Goal: Task Accomplishment & Management: Manage account settings

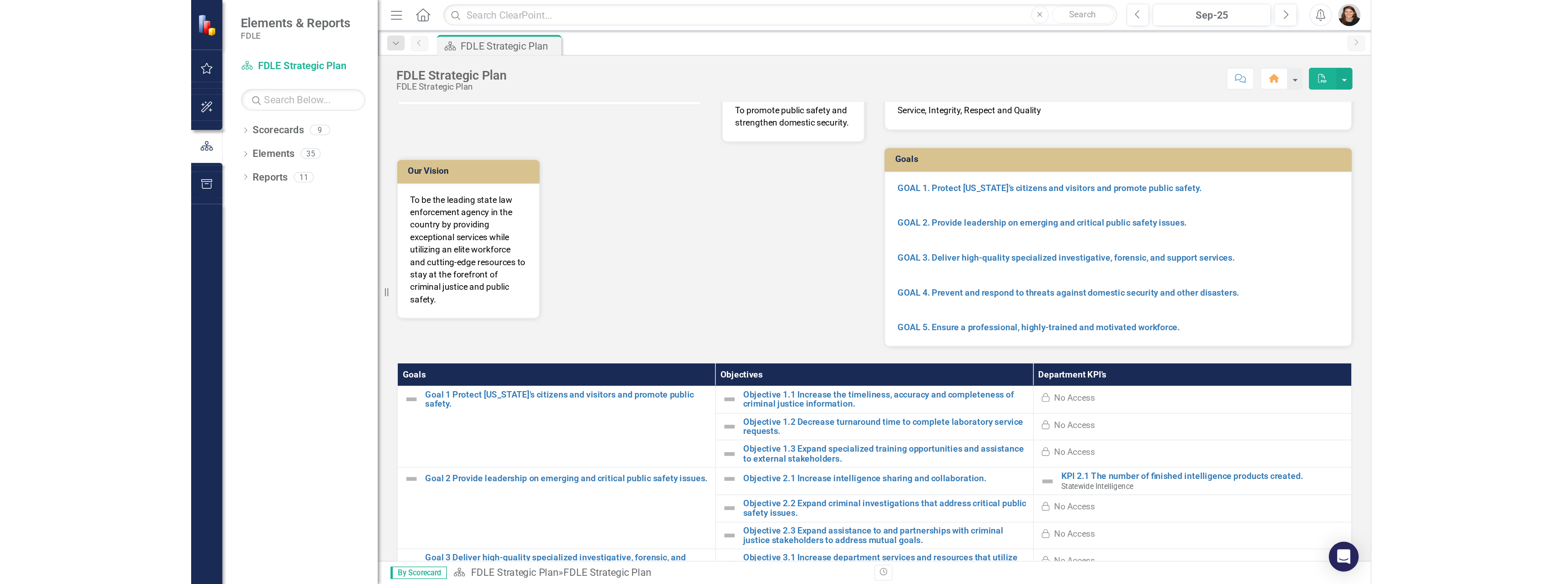
scroll to position [46, 0]
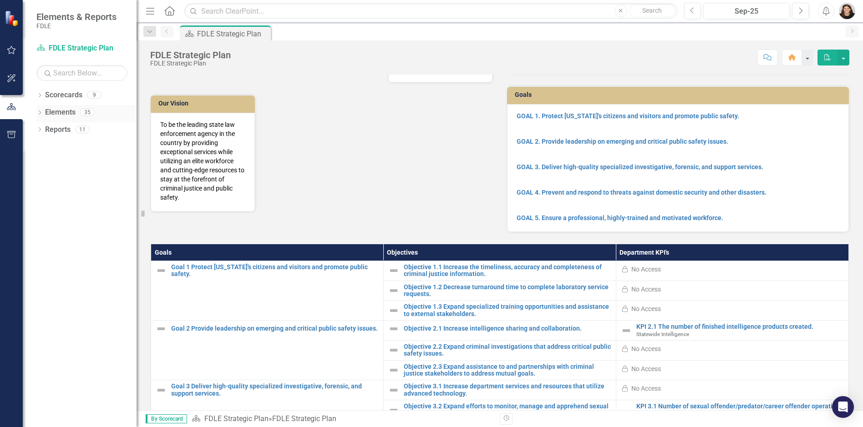
click at [42, 111] on icon "Dropdown" at bounding box center [39, 113] width 6 height 5
click at [47, 99] on link "Scorecards" at bounding box center [63, 95] width 37 height 10
click at [43, 100] on div "Dropdown" at bounding box center [39, 96] width 6 height 8
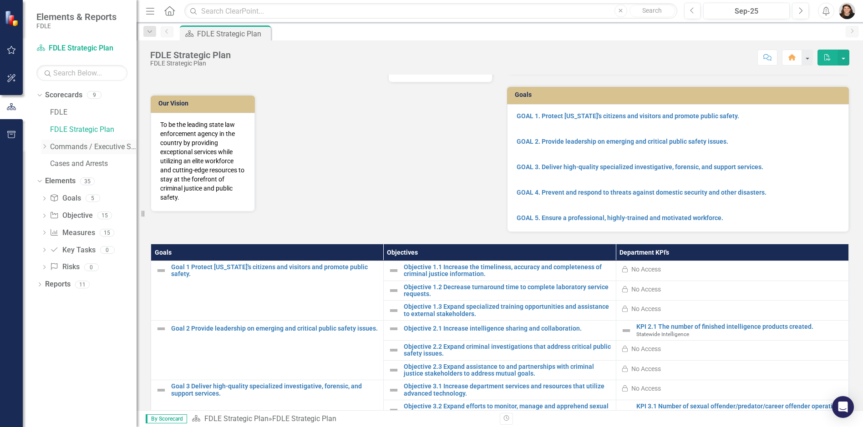
click at [47, 147] on icon "Dropdown" at bounding box center [44, 146] width 7 height 5
click at [77, 182] on link "Strategic Justice Command" at bounding box center [97, 181] width 77 height 10
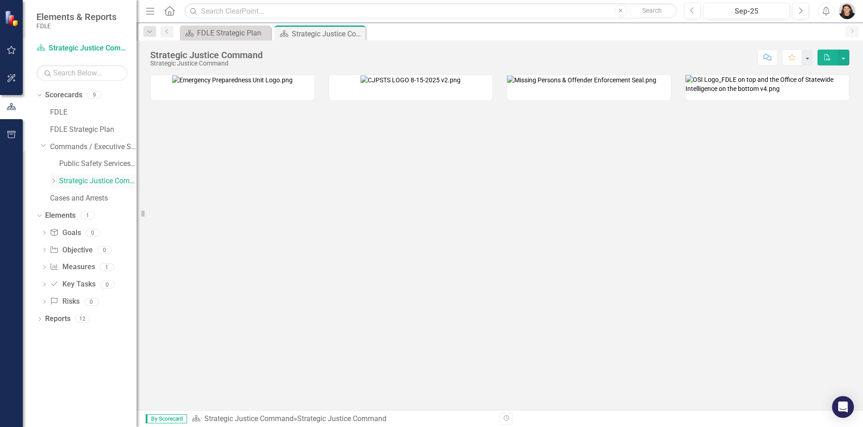
click at [51, 181] on icon "Dropdown" at bounding box center [53, 180] width 7 height 5
click at [79, 213] on link "Statewide Intelligence" at bounding box center [102, 216] width 68 height 10
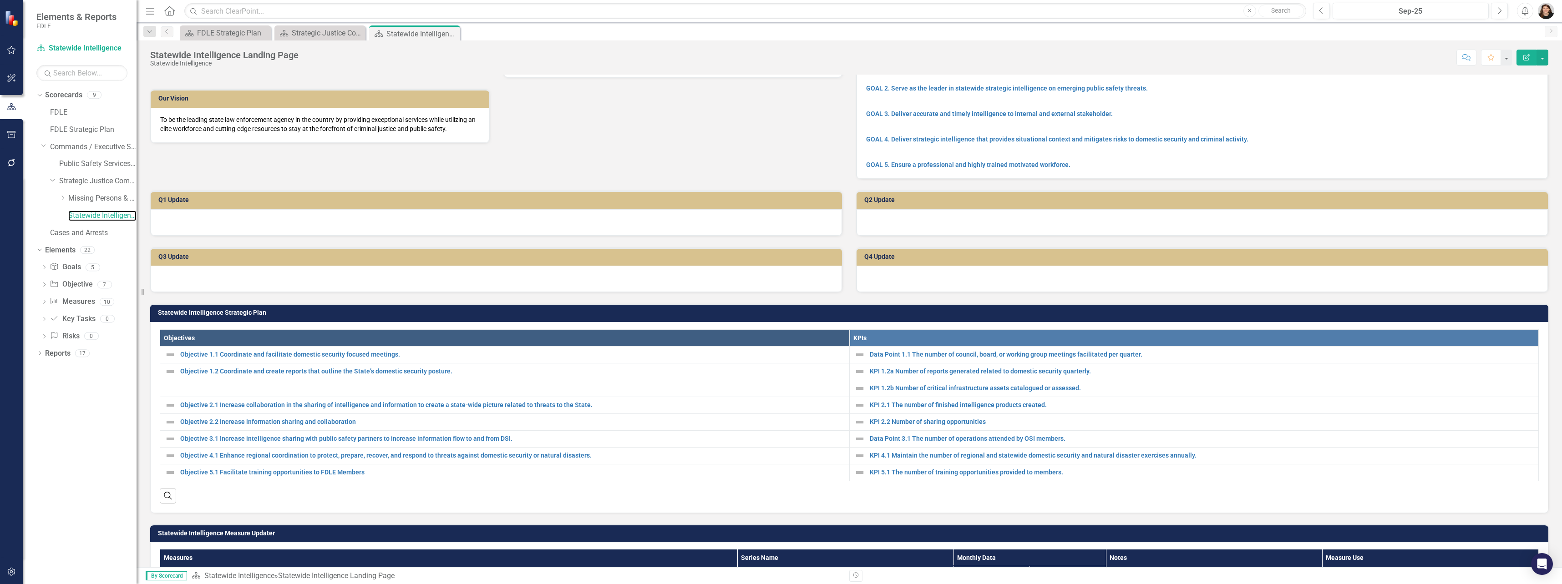
scroll to position [91, 0]
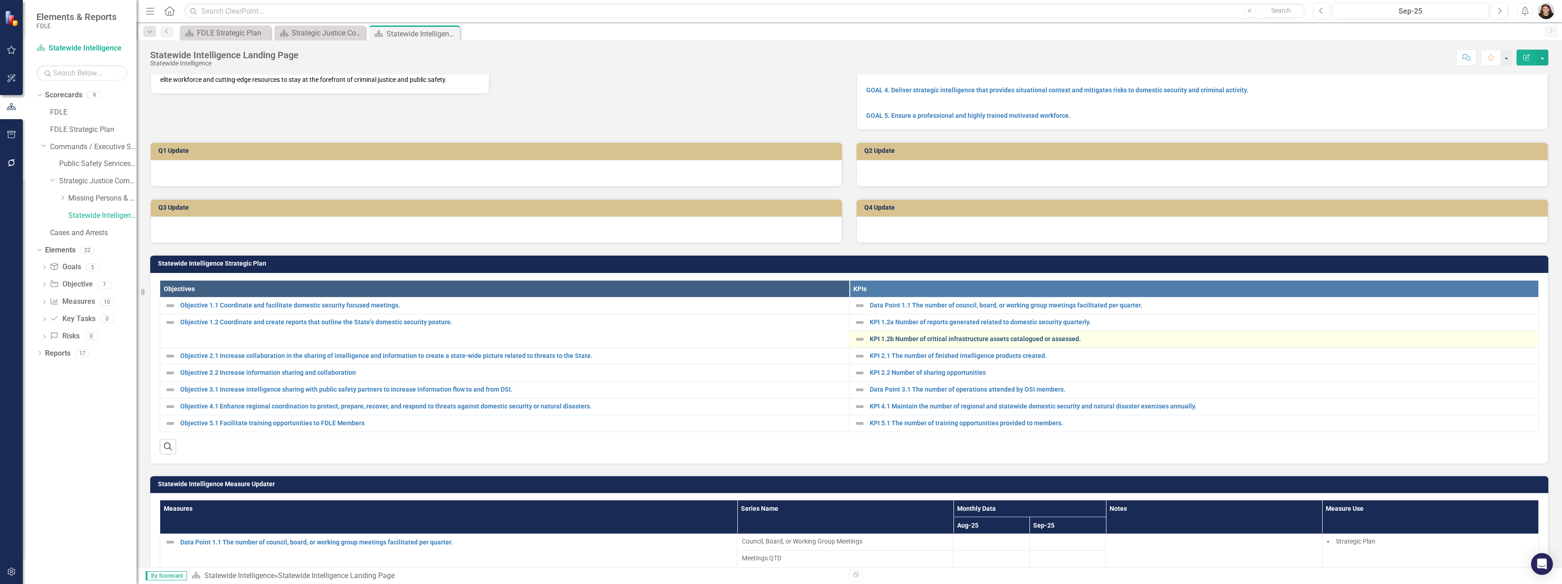
click at [863, 343] on link "KPI 1.2b Number of critical infrastructure assets catalogued or assessed." at bounding box center [1202, 339] width 665 height 7
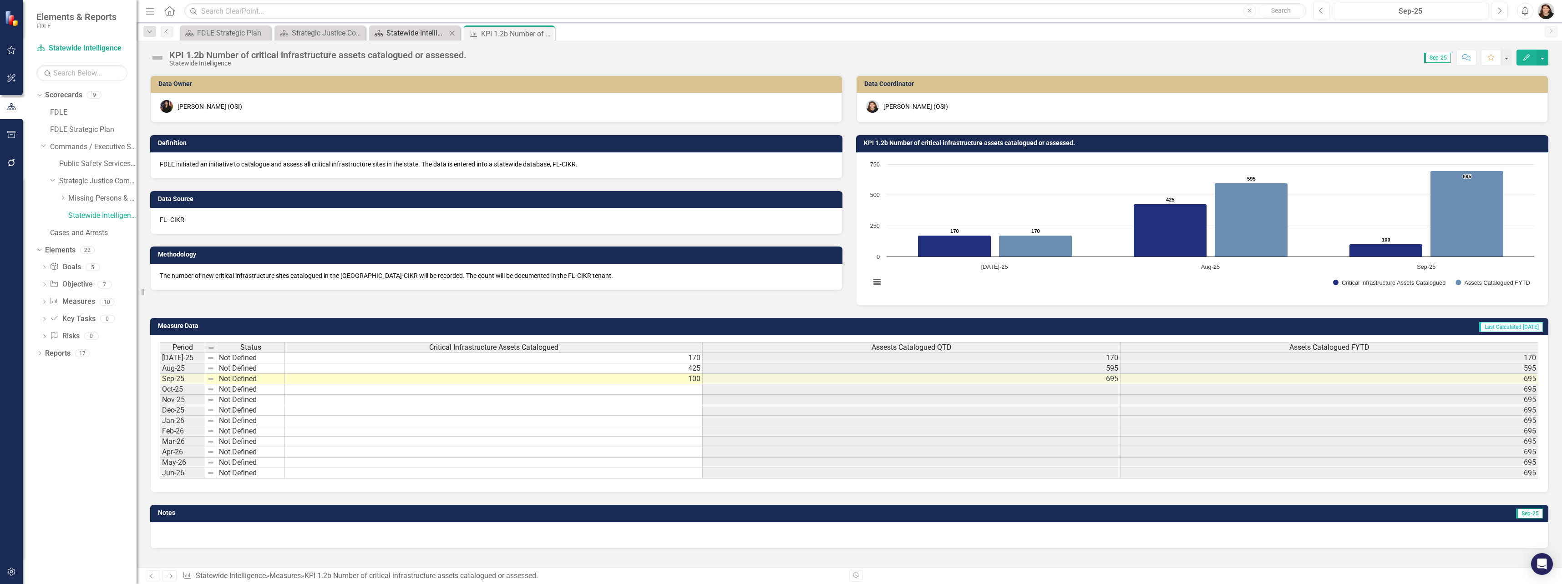
click at [404, 38] on div "Statewide Intelligence Landing Page" at bounding box center [416, 32] width 60 height 11
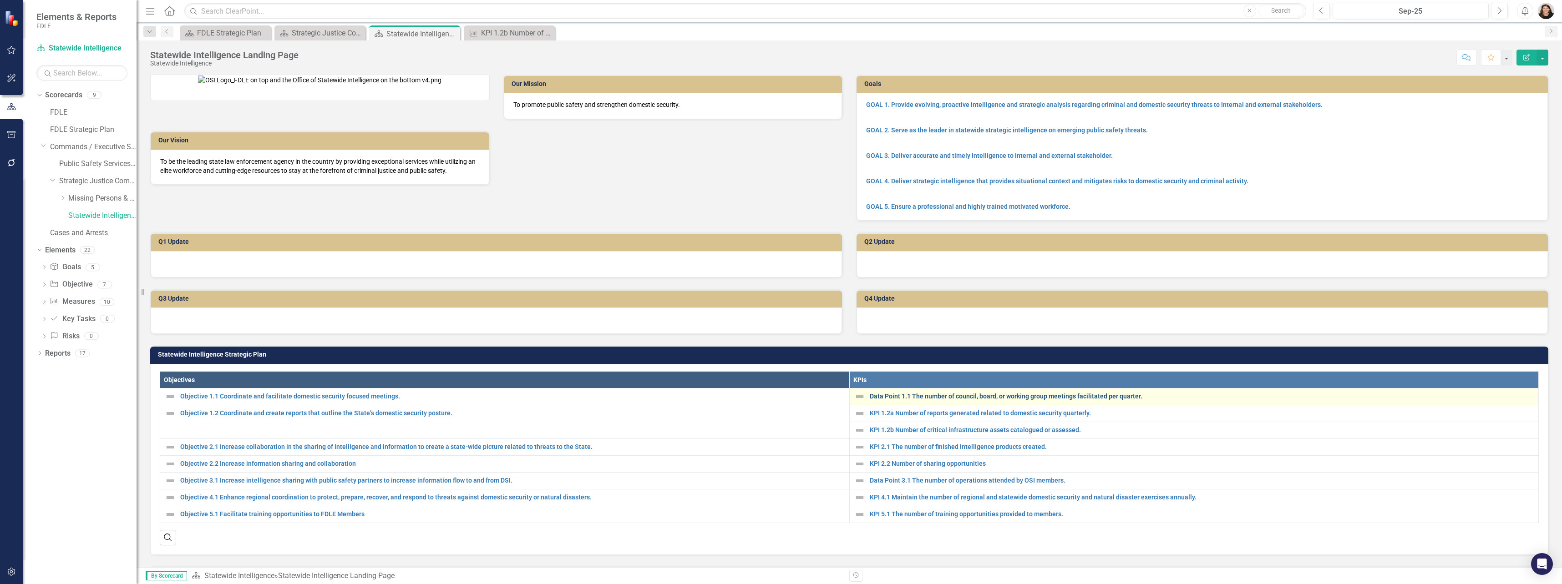
click at [863, 400] on link "Data Point 1.1 The number of council, board, or working group meetings facilita…" at bounding box center [1202, 396] width 665 height 7
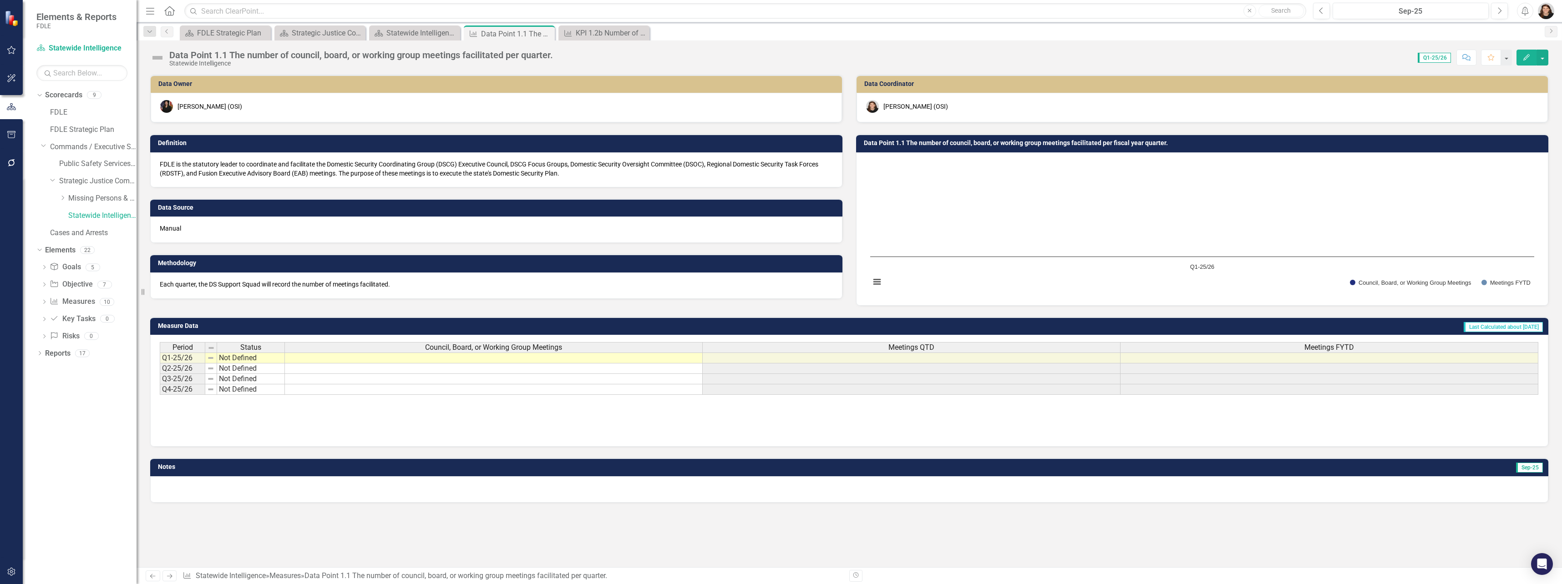
click at [459, 356] on td at bounding box center [494, 358] width 418 height 11
click at [432, 356] on td at bounding box center [494, 358] width 418 height 11
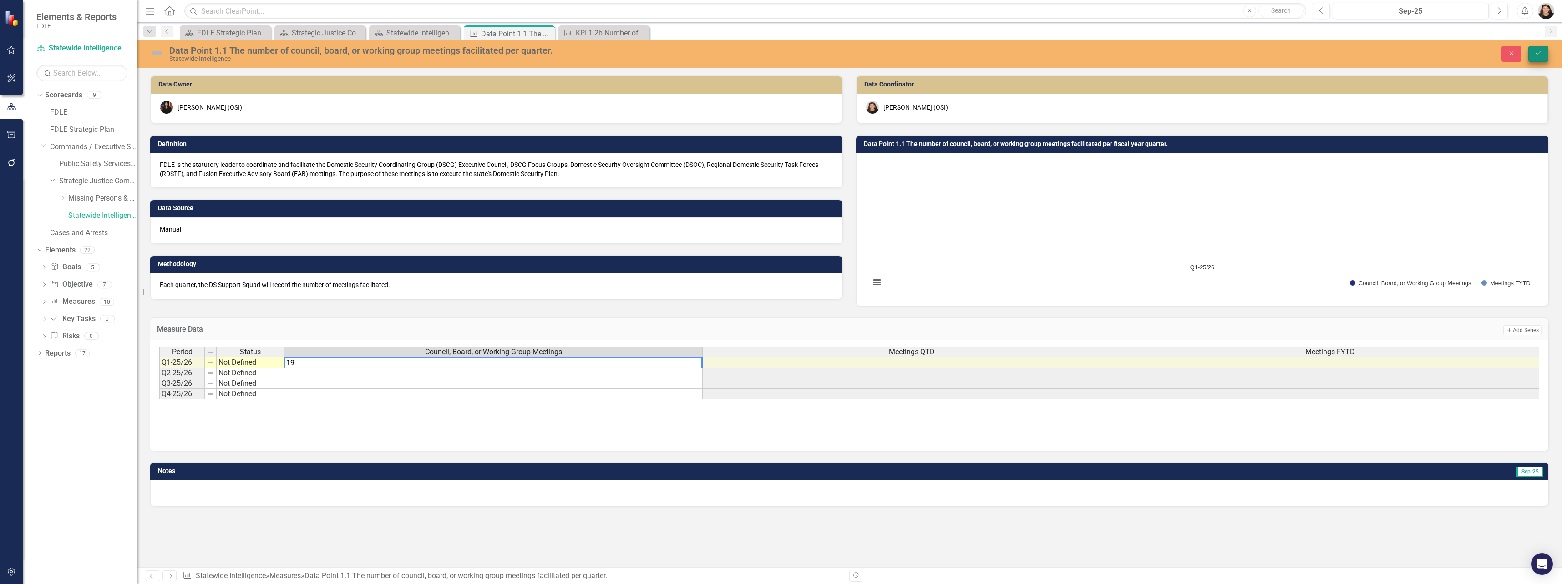
type textarea "19"
click at [863, 51] on icon "Save" at bounding box center [1538, 53] width 8 height 6
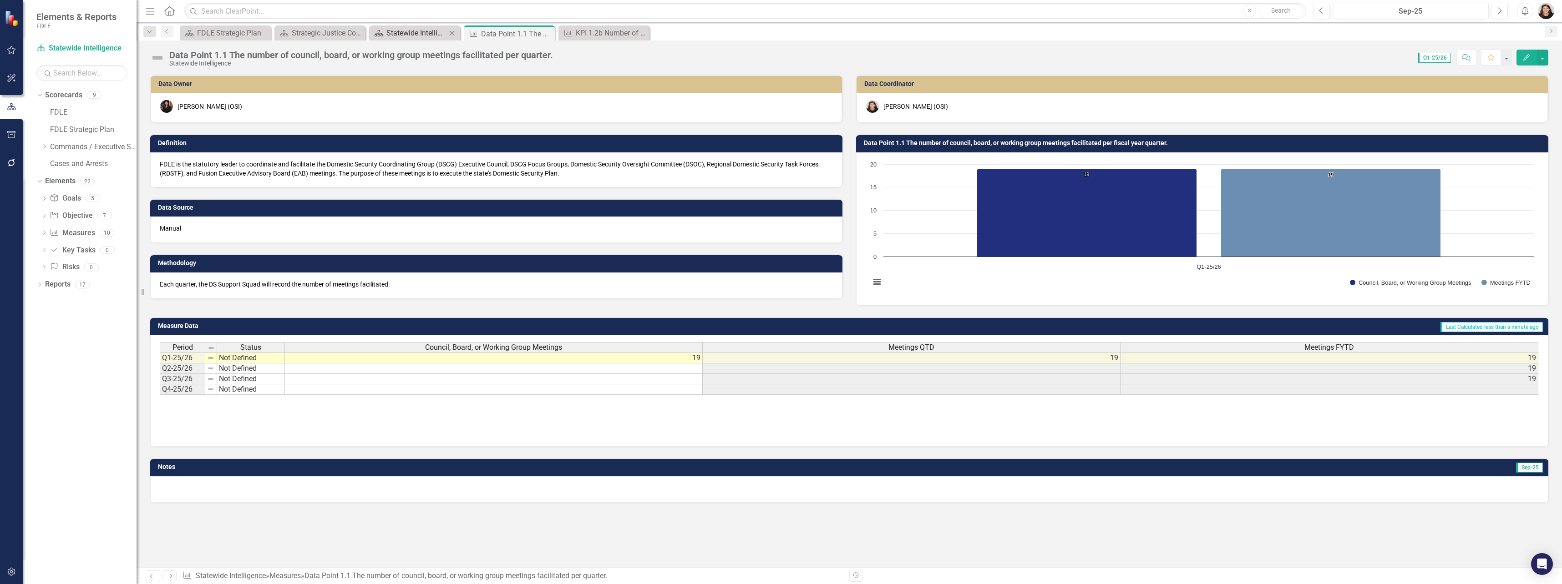
click at [412, 32] on div "Statewide Intelligence Landing Page" at bounding box center [416, 32] width 60 height 11
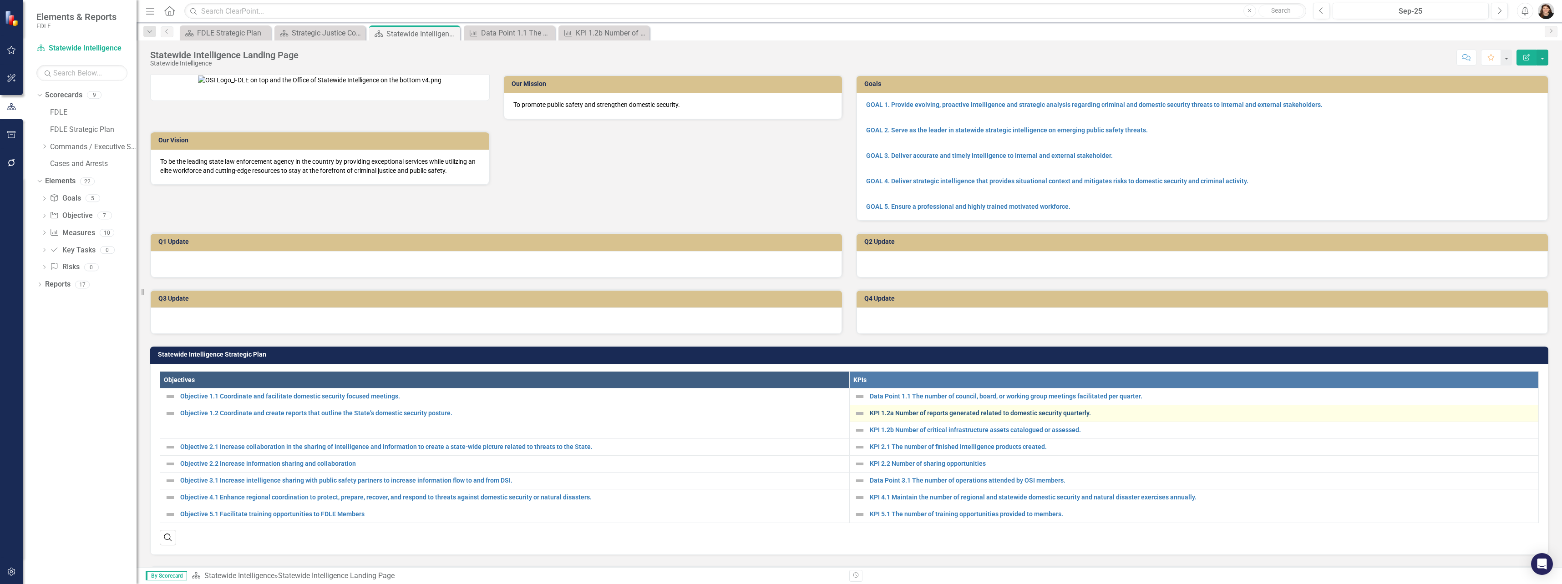
click at [863, 417] on link "KPI 1.2a Number of reports generated related to domestic security quarterly." at bounding box center [1202, 413] width 665 height 7
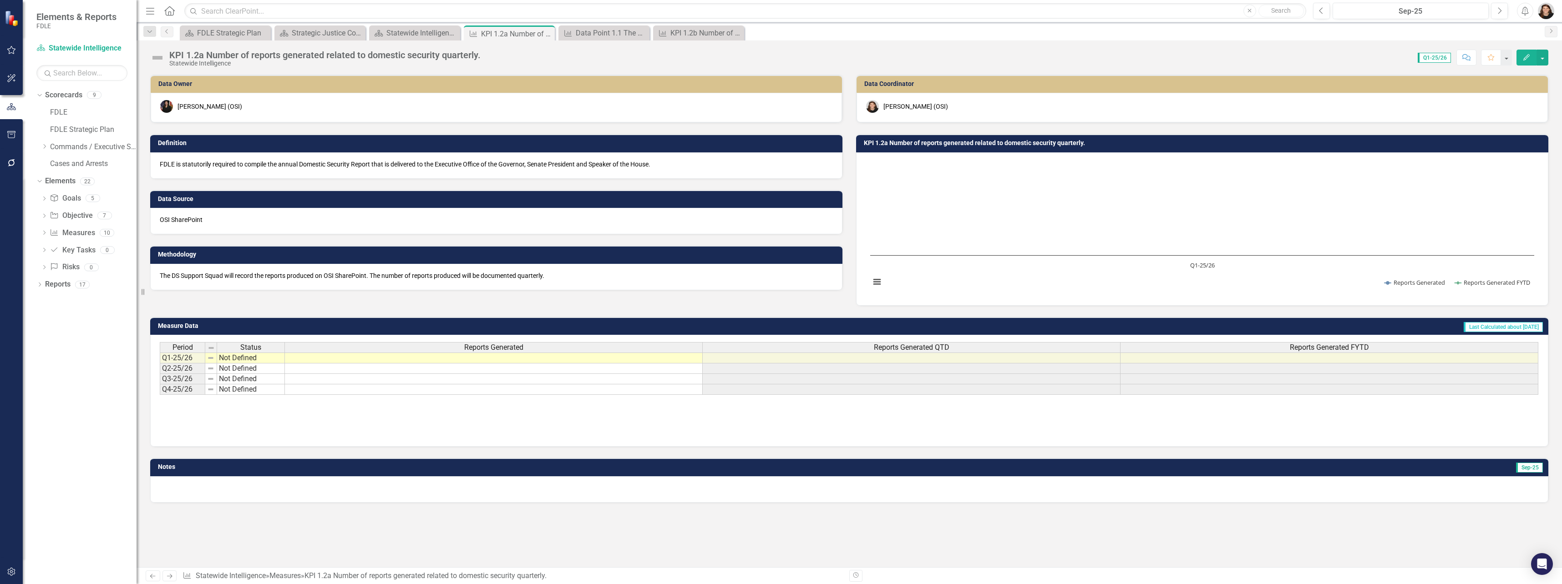
click at [452, 359] on td at bounding box center [494, 358] width 418 height 11
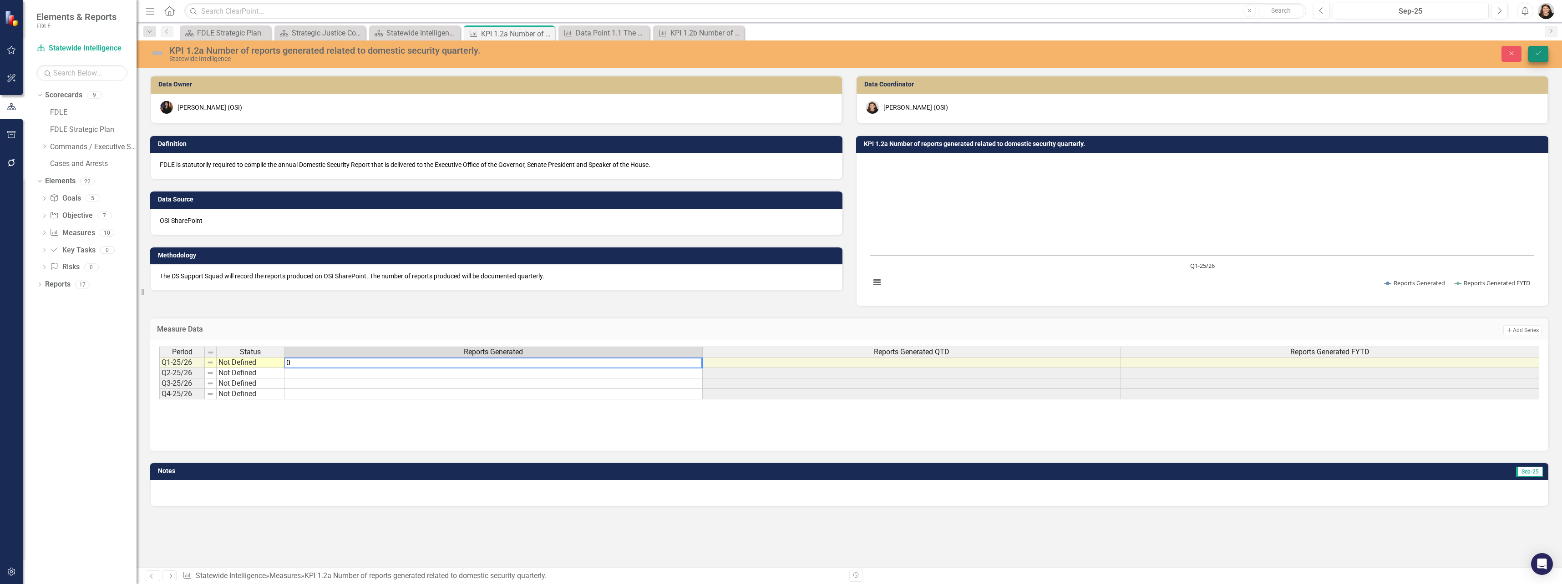
type textarea "0"
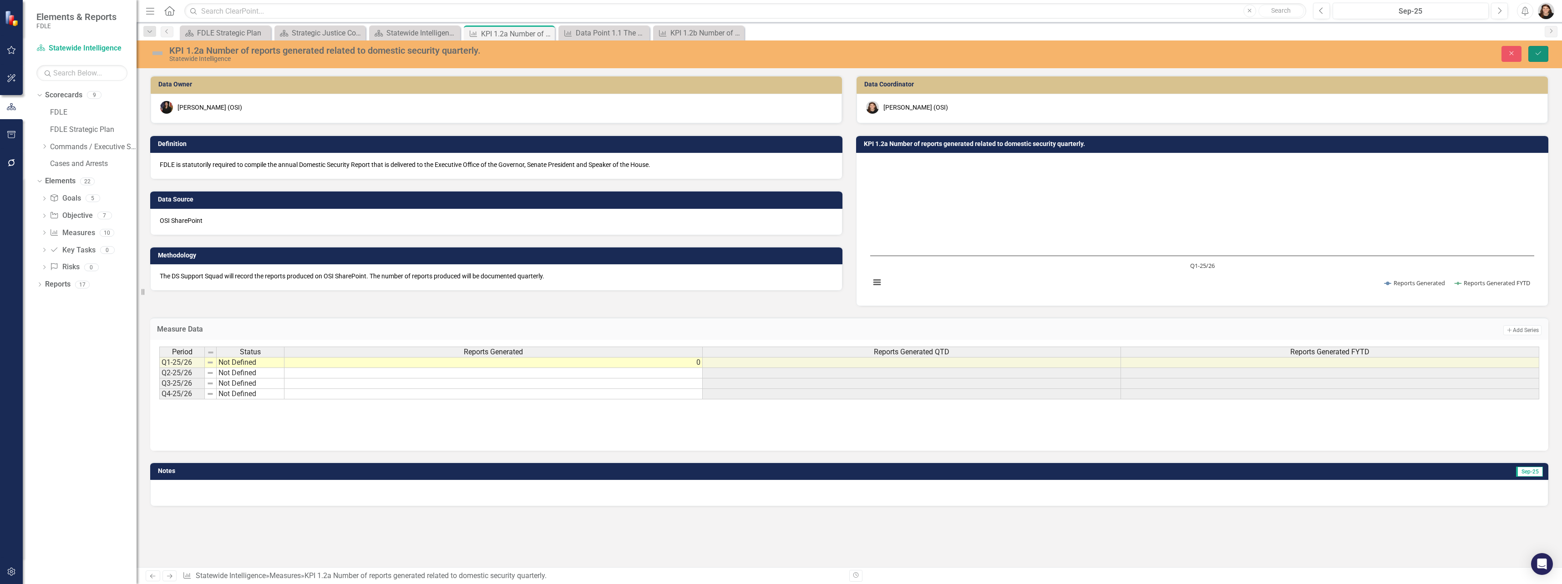
click at [863, 51] on button "Save" at bounding box center [1539, 54] width 20 height 16
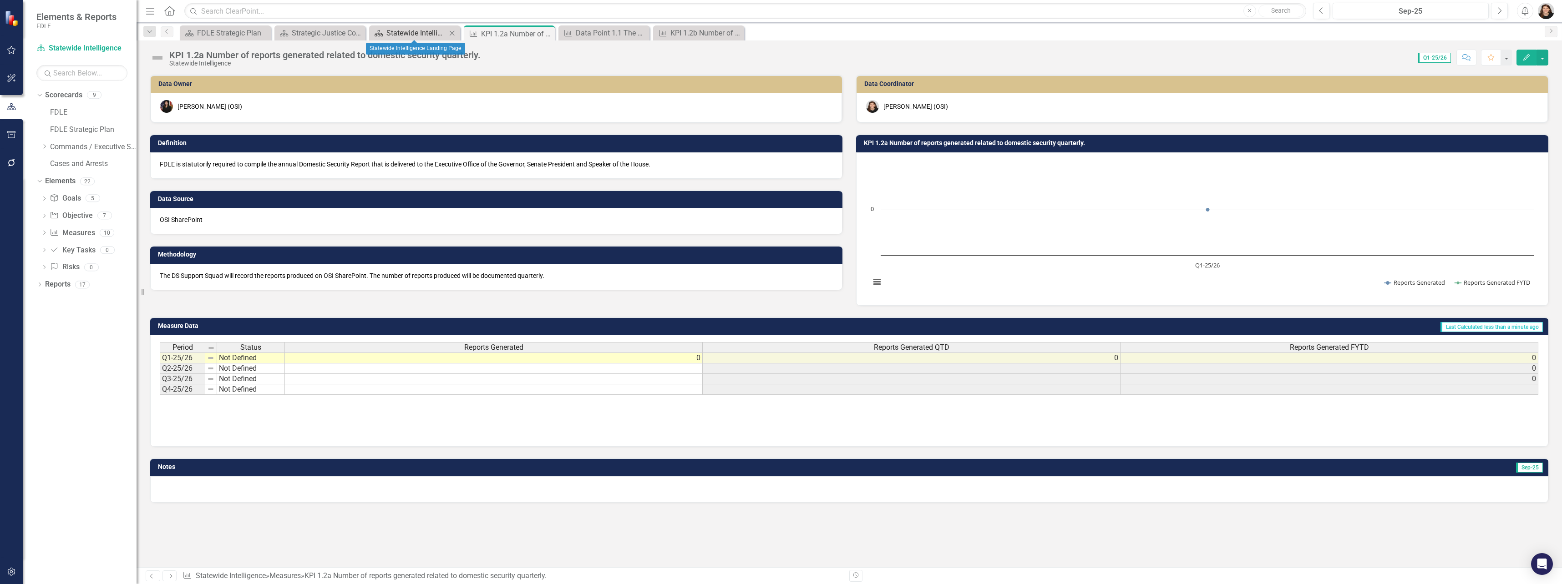
click at [422, 33] on div "Statewide Intelligence Landing Page" at bounding box center [416, 32] width 60 height 11
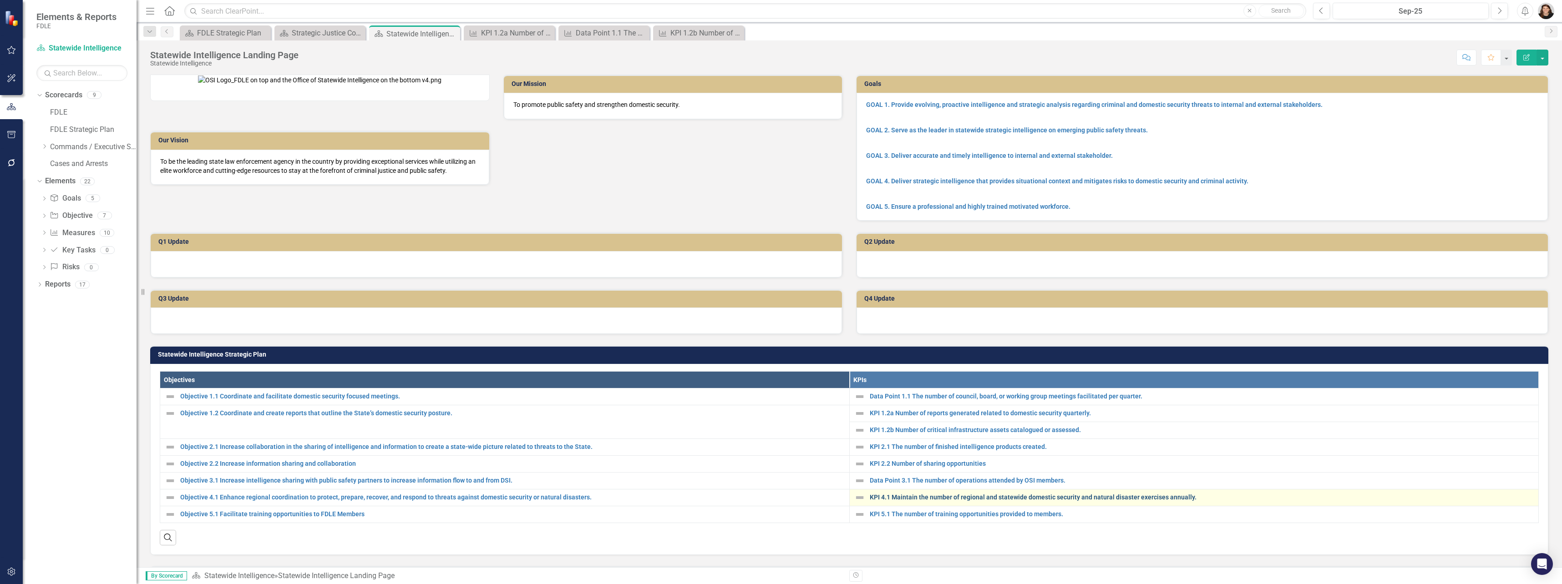
click at [863, 427] on link "KPI 4.1 Maintain the number of regional and statewide domestic security and nat…" at bounding box center [1202, 497] width 665 height 7
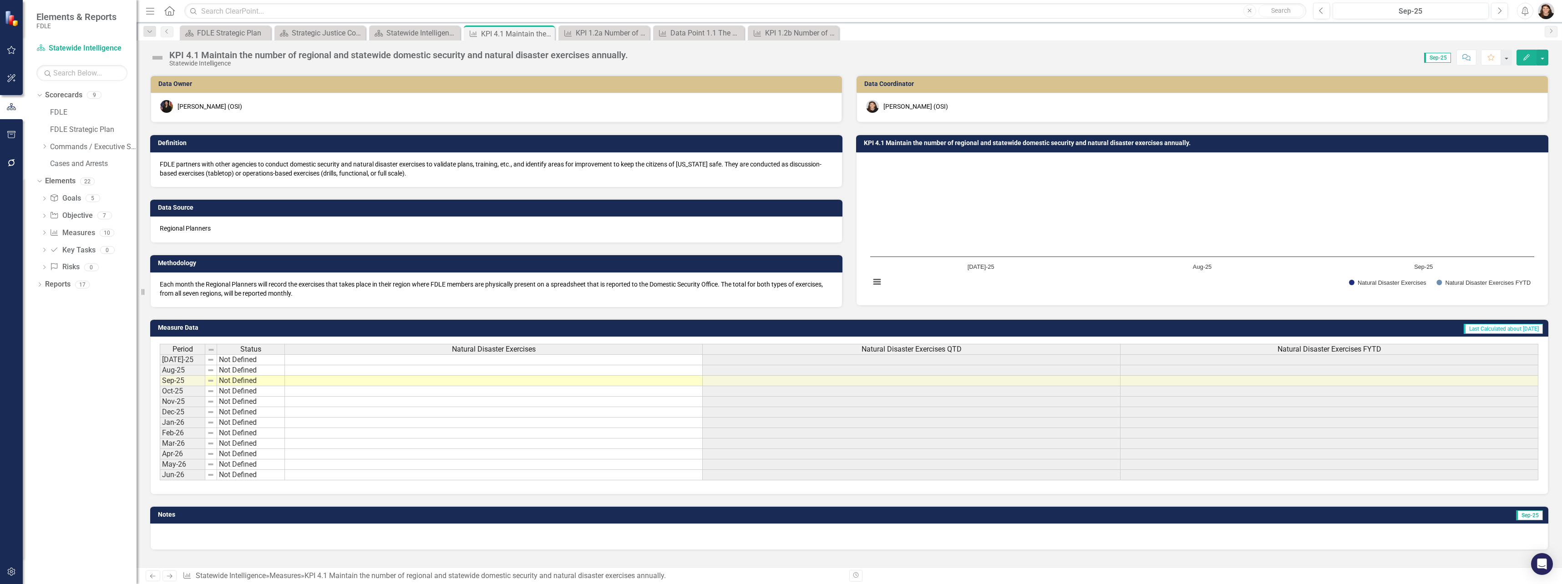
click at [431, 363] on td at bounding box center [494, 360] width 418 height 11
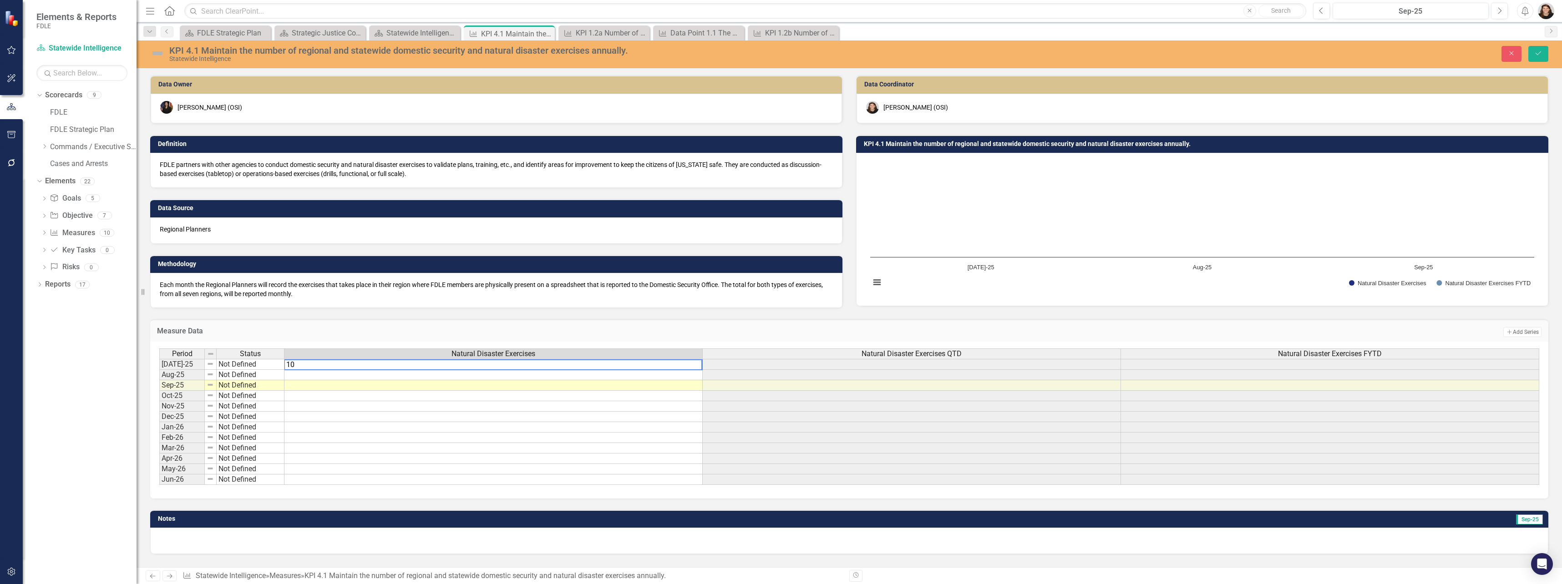
type textarea "10"
click at [429, 374] on td at bounding box center [494, 375] width 418 height 10
type textarea "3"
click at [428, 382] on td at bounding box center [494, 386] width 418 height 10
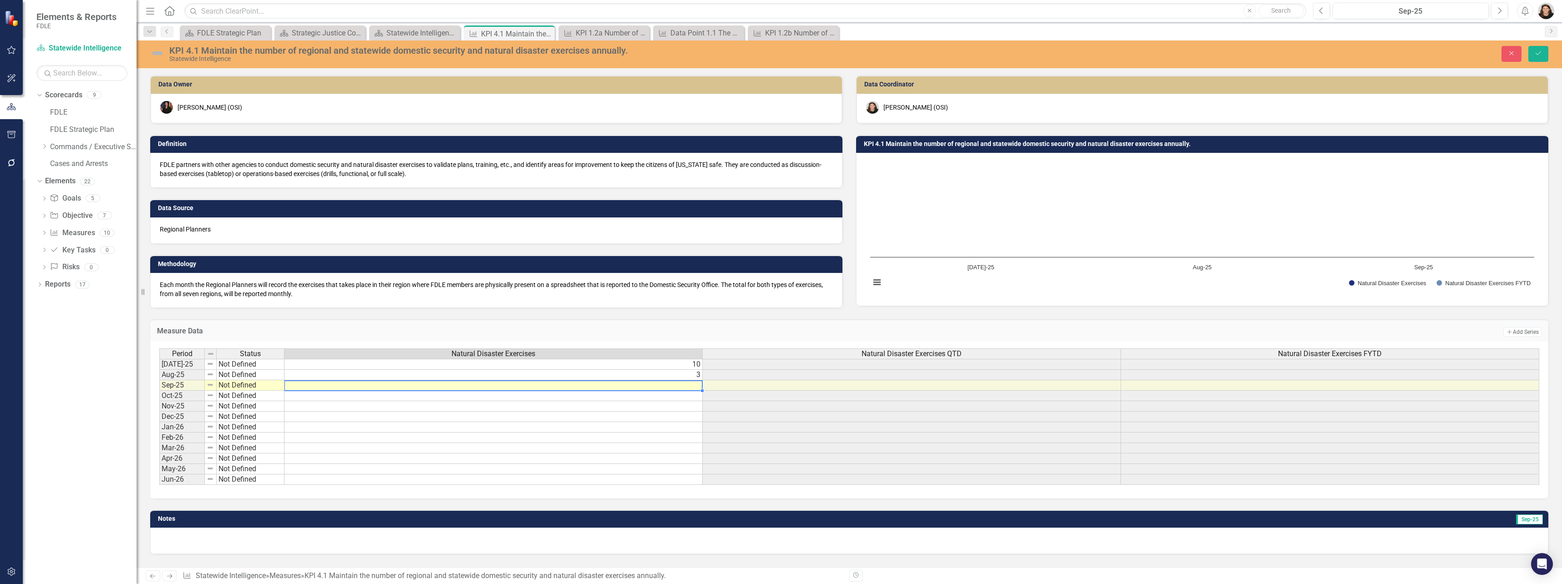
click at [428, 382] on td at bounding box center [494, 386] width 418 height 10
type textarea "1"
click at [470, 335] on h3 "Measure Data" at bounding box center [534, 331] width 754 height 8
click at [863, 55] on button "Save" at bounding box center [1539, 54] width 20 height 16
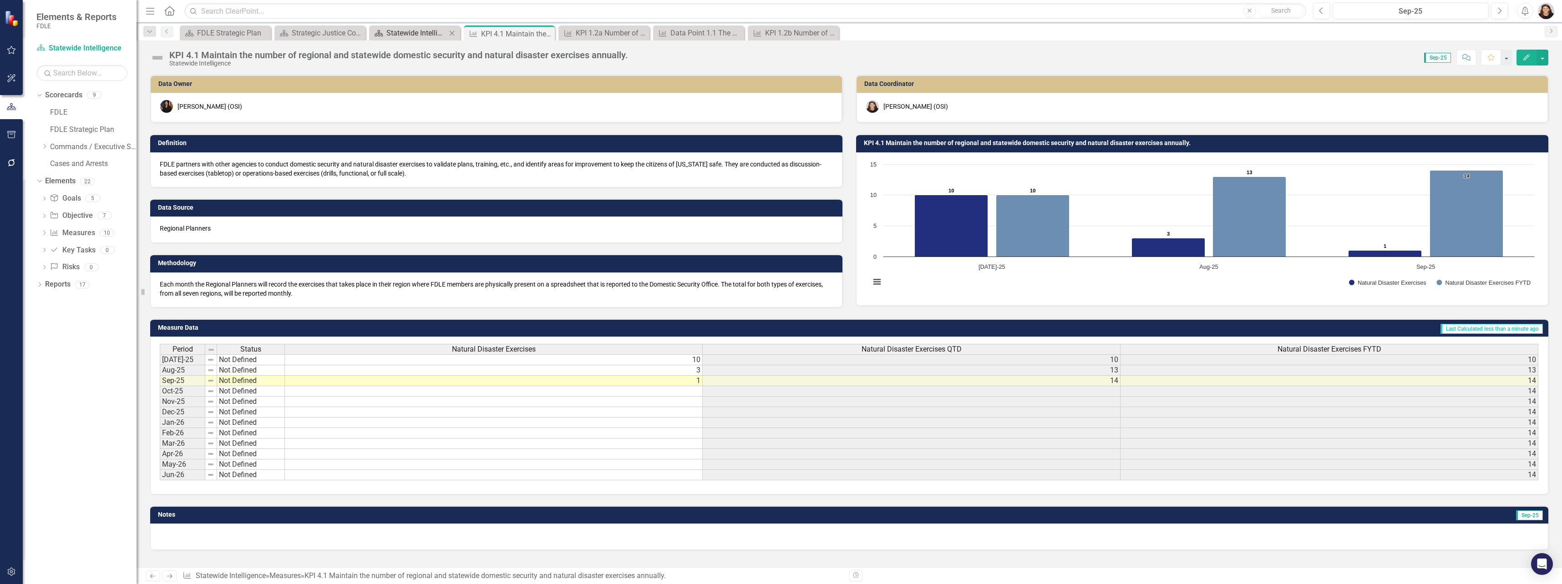
click at [428, 29] on div "Statewide Intelligence Landing Page" at bounding box center [416, 32] width 60 height 11
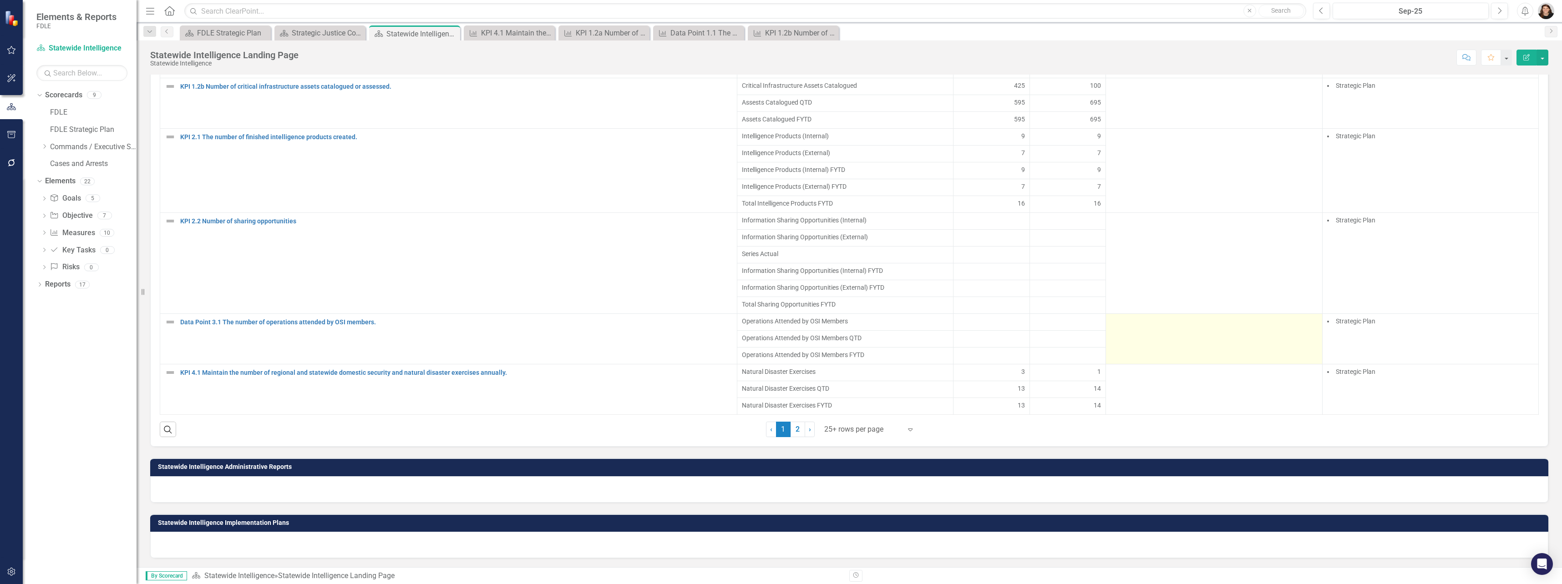
scroll to position [681, 0]
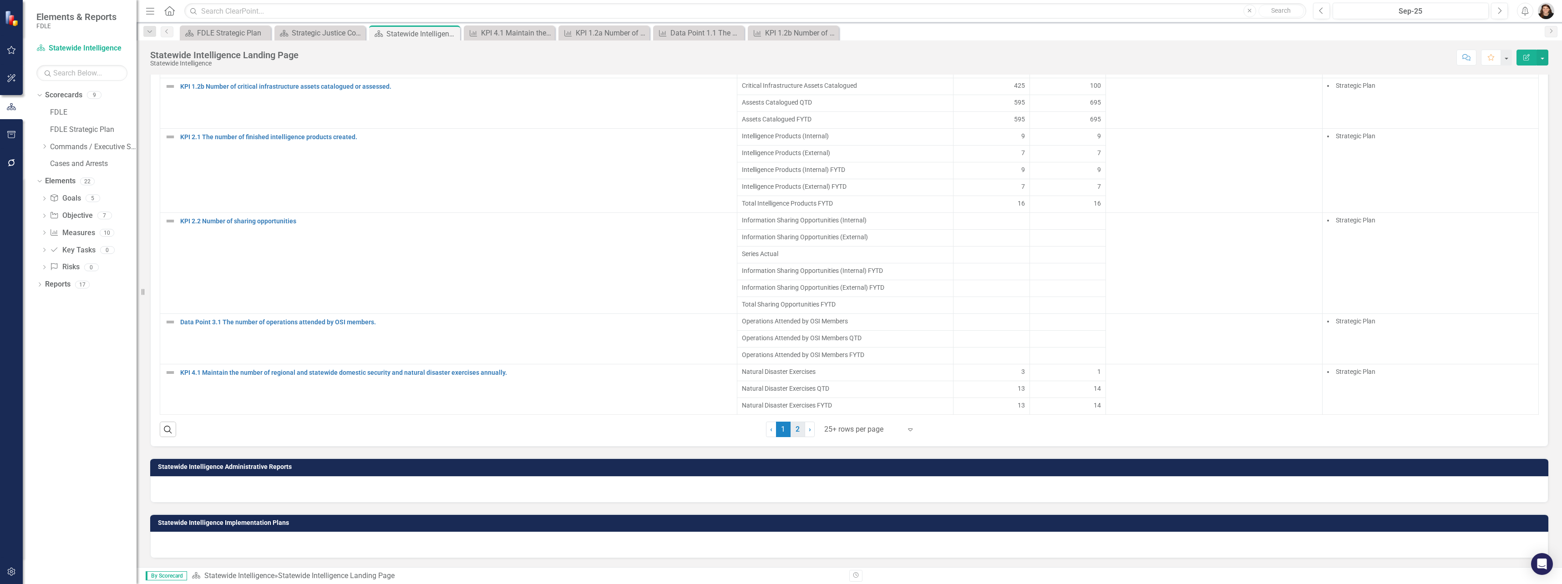
click at [793, 427] on link "2" at bounding box center [798, 429] width 15 height 15
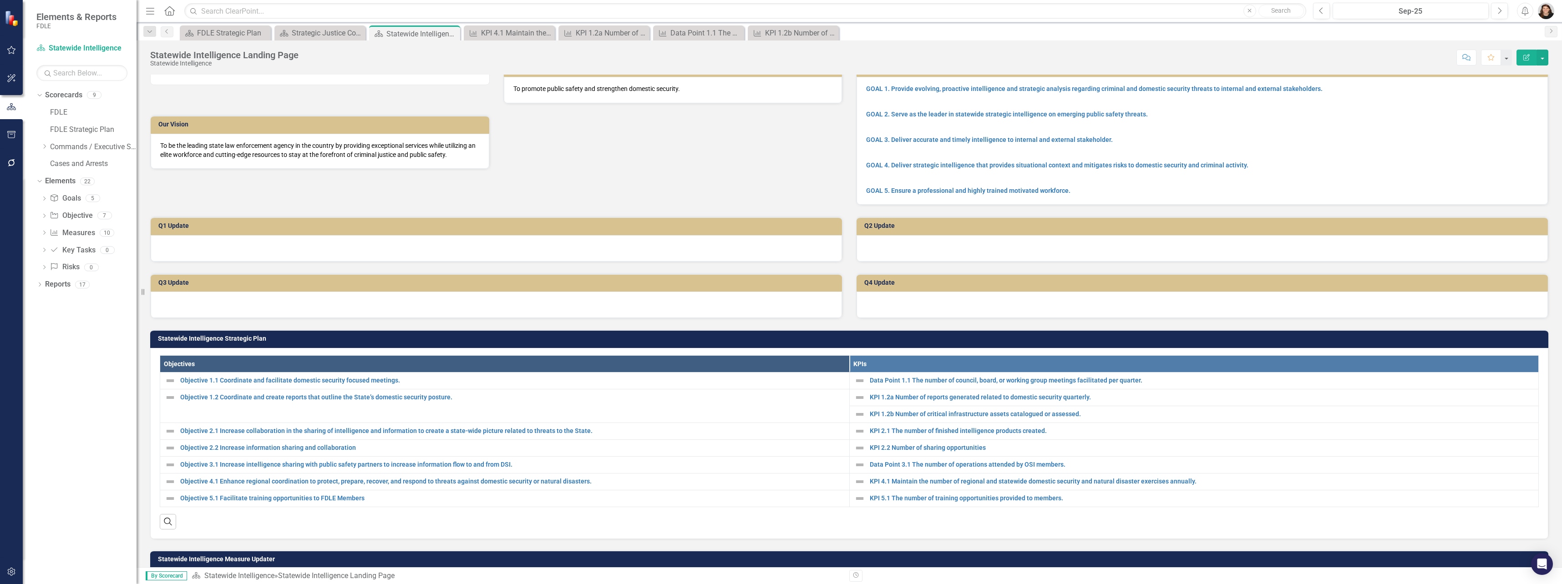
scroll to position [0, 0]
